Goal: Task Accomplishment & Management: Complete application form

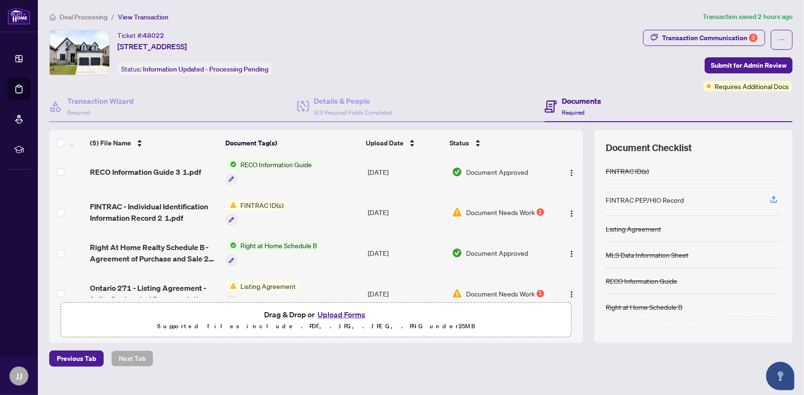
scroll to position [47, 0]
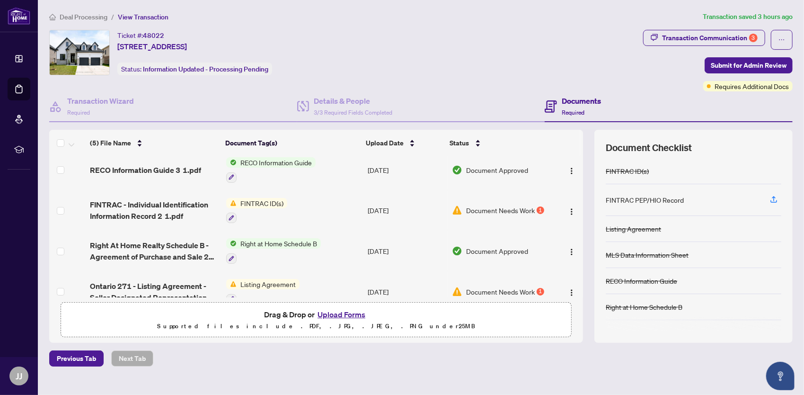
click at [336, 314] on button "Upload Forms" at bounding box center [341, 314] width 53 height 12
click at [352, 313] on button "Upload Forms" at bounding box center [341, 314] width 53 height 12
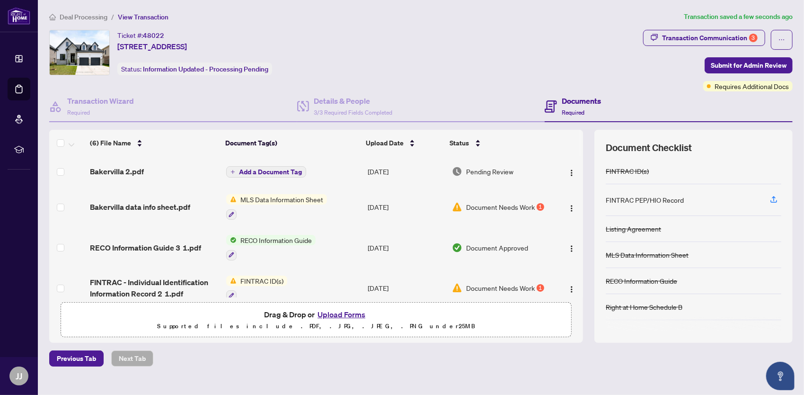
scroll to position [0, 0]
click at [292, 169] on span "Add a Document Tag" at bounding box center [270, 172] width 63 height 7
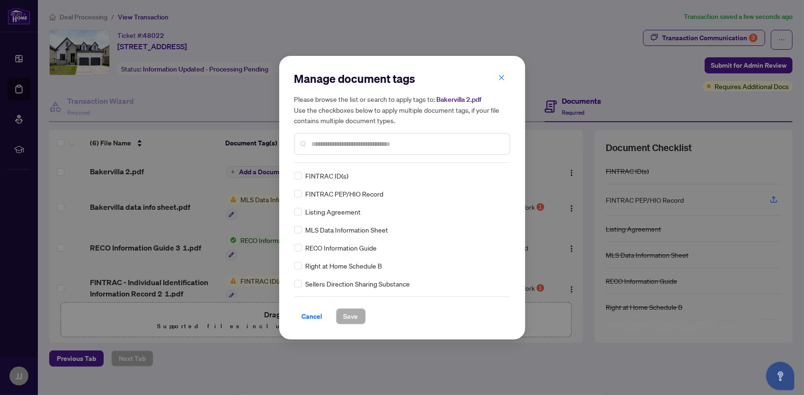
click at [324, 163] on div "Manage document tags Please browse the list or search to apply tags to: Bakervi…" at bounding box center [402, 197] width 216 height 253
click at [391, 145] on input "text" at bounding box center [407, 144] width 190 height 10
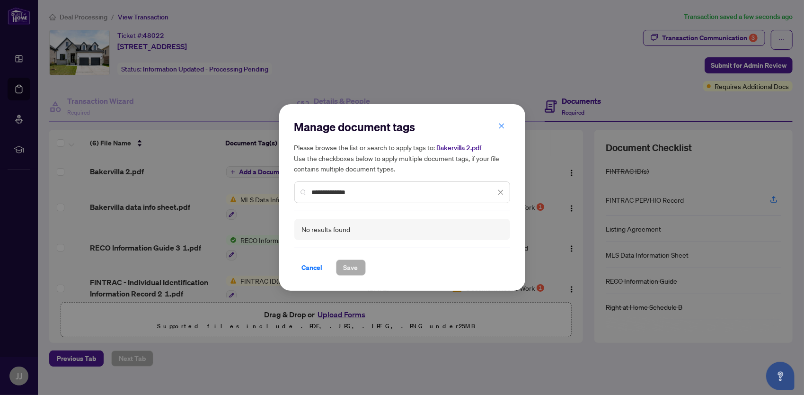
type input "**********"
click at [403, 197] on div "**********" at bounding box center [402, 192] width 216 height 22
click at [502, 126] on icon "close" at bounding box center [501, 126] width 5 height 5
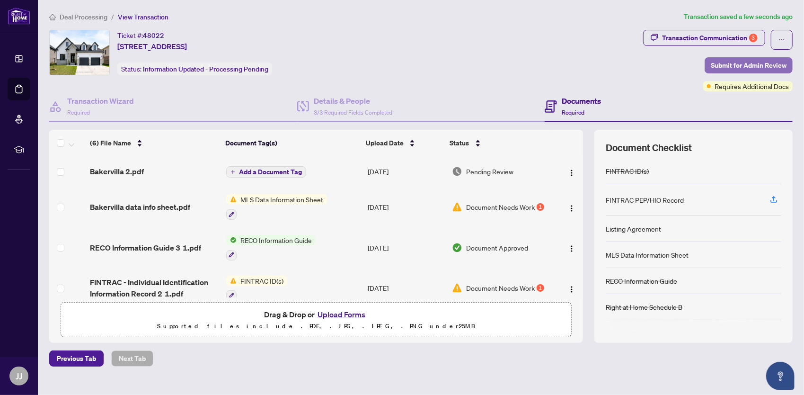
click at [715, 64] on span "Submit for Admin Review" at bounding box center [749, 65] width 76 height 15
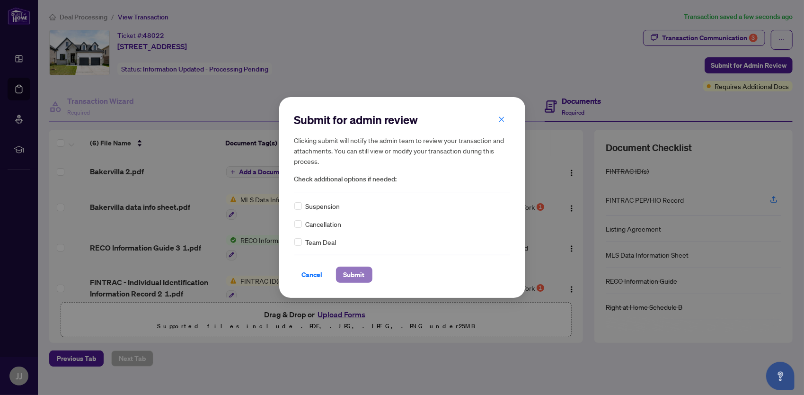
click at [363, 272] on button "Submit" at bounding box center [354, 274] width 36 height 16
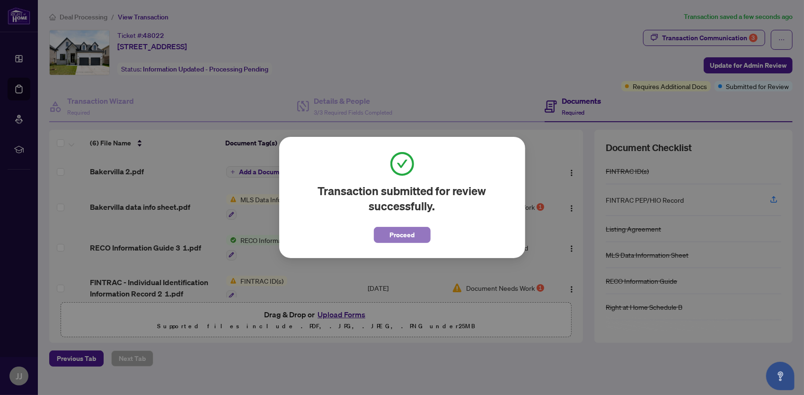
click at [414, 233] on button "Proceed" at bounding box center [402, 235] width 57 height 16
